Goal: Information Seeking & Learning: Learn about a topic

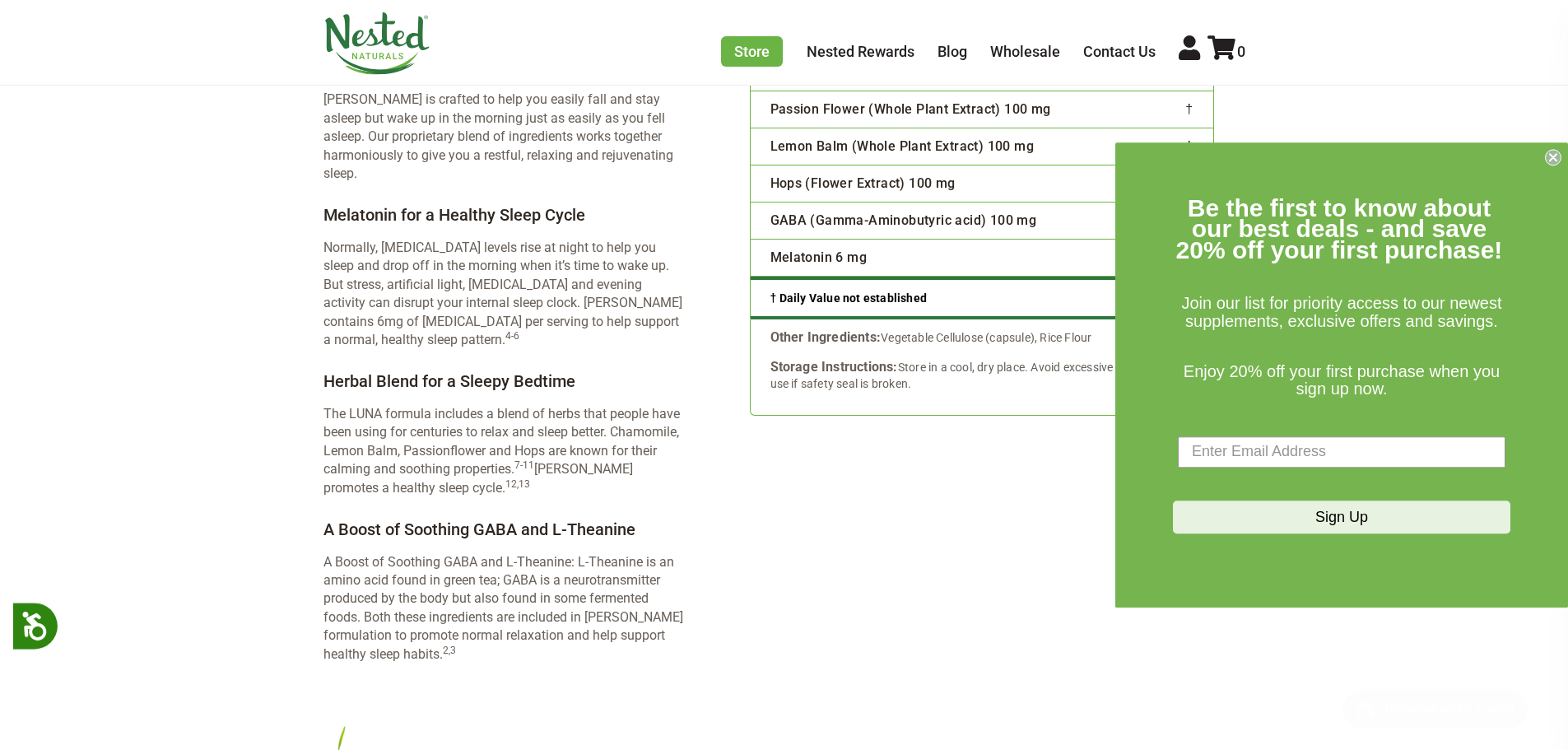
scroll to position [2551, 0]
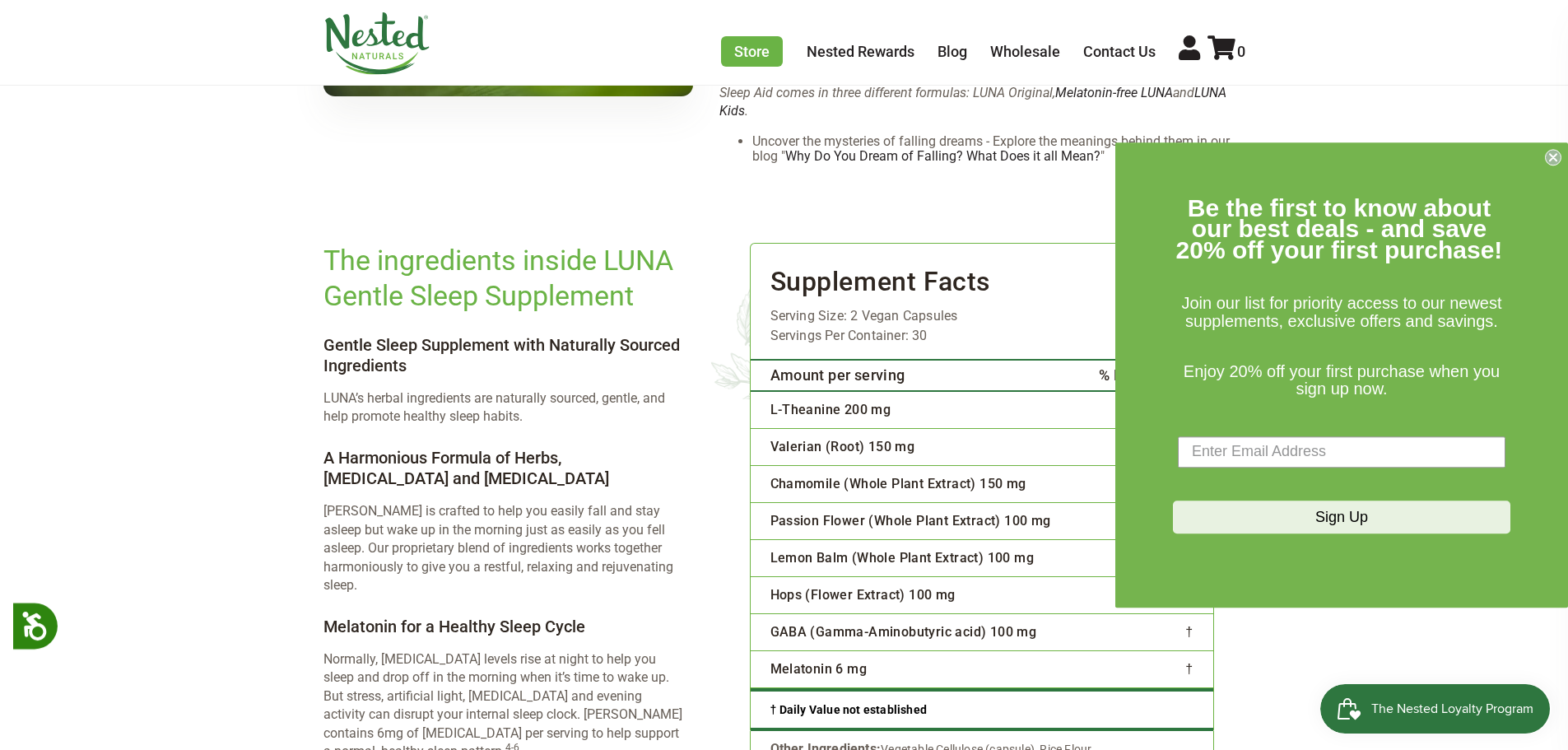
click at [3, 532] on main "× Previous Next" at bounding box center [784, 436] width 1568 height 5625
click at [1552, 154] on circle "Close dialog" at bounding box center [1553, 156] width 15 height 15
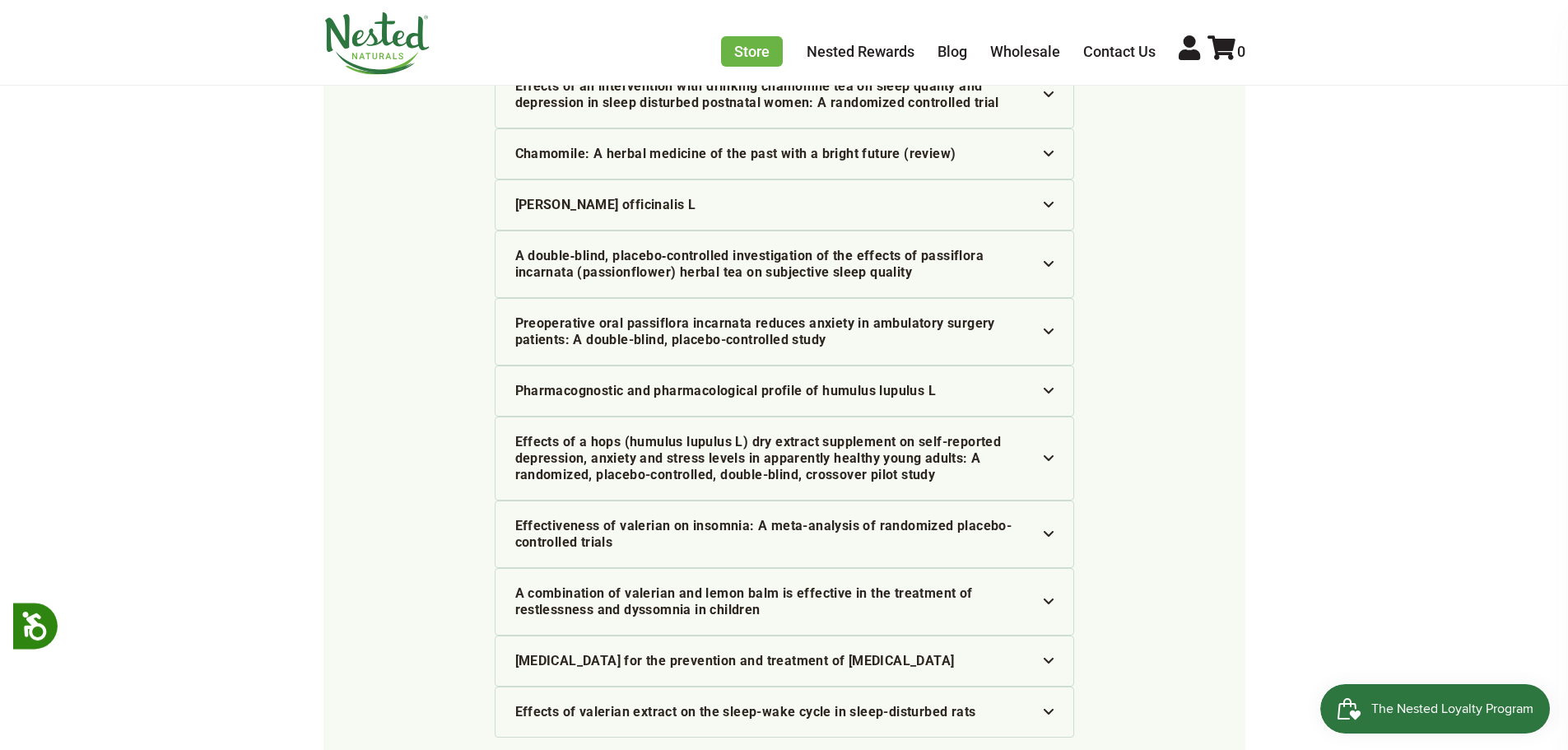
scroll to position [5349, 0]
